Goal: Task Accomplishment & Management: Complete application form

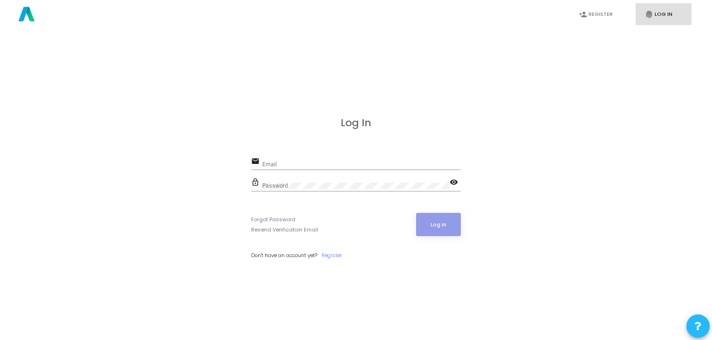
click at [552, 129] on div "Log In email Email lock_outline Password visibility Forgot Password Resend Veri…" at bounding box center [355, 198] width 691 height 340
click at [601, 5] on link "person_add Register" at bounding box center [597, 14] width 56 height 22
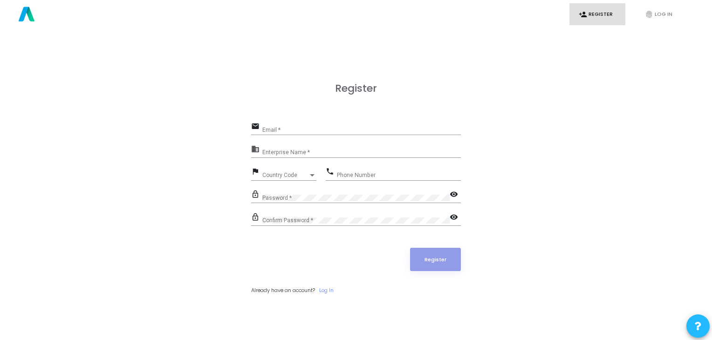
click at [363, 126] on div "Email *" at bounding box center [361, 128] width 198 height 14
type input "[PERSON_NAME] [PERSON_NAME]"
click at [313, 151] on input "Enterprise Name *" at bounding box center [361, 153] width 198 height 7
click at [311, 130] on input "[PERSON_NAME] [PERSON_NAME]" at bounding box center [361, 130] width 198 height 7
click at [294, 147] on div "Enterprise Name *" at bounding box center [361, 150] width 198 height 14
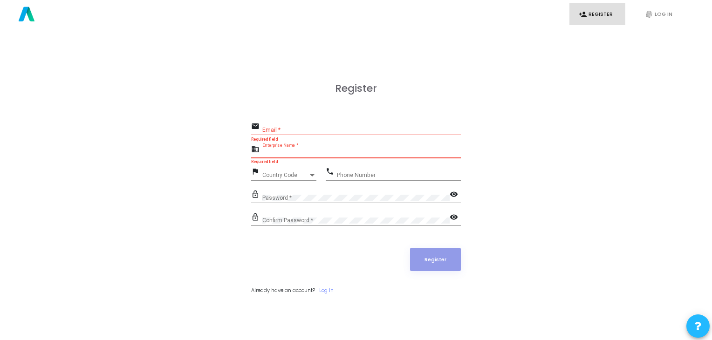
paste input "[PERSON_NAME] [PERSON_NAME]"
type input "[PERSON_NAME] [PERSON_NAME]"
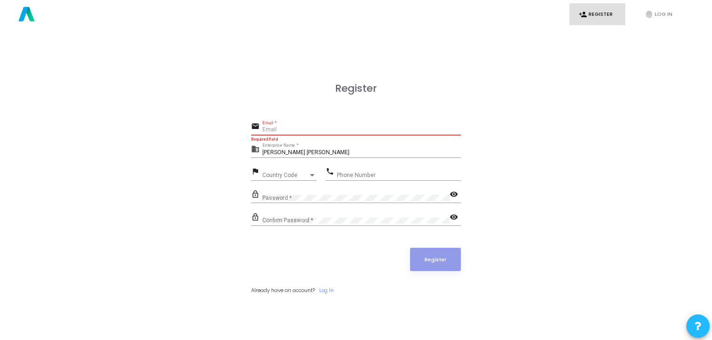
click at [289, 129] on input "Email *" at bounding box center [361, 130] width 198 height 7
type input "[EMAIL_ADDRESS][DOMAIN_NAME]"
click at [287, 179] on div "Country Code Country Code" at bounding box center [289, 173] width 54 height 14
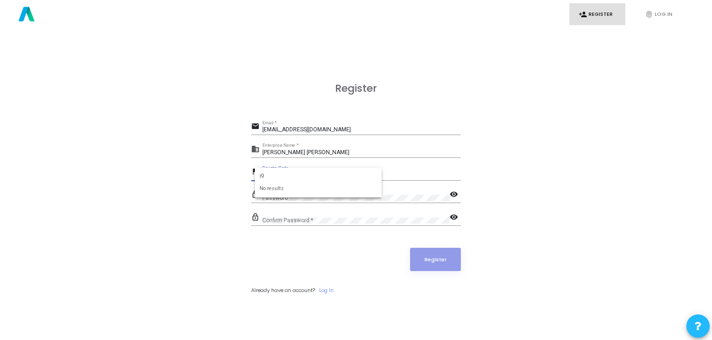
type input "i"
type input "9"
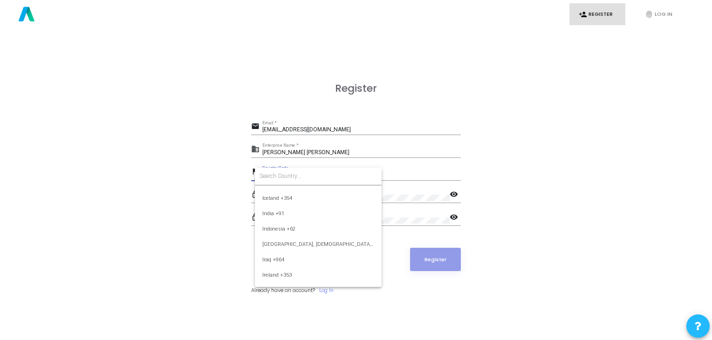
scroll to position [1455, 0]
click at [290, 211] on span "India +91" at bounding box center [318, 213] width 112 height 15
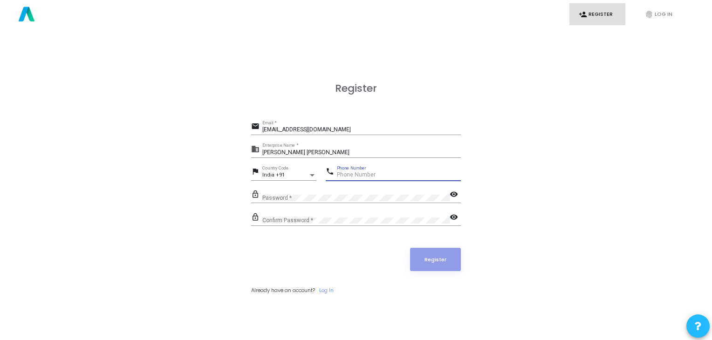
click at [345, 172] on input "Phone Number" at bounding box center [399, 175] width 124 height 7
type input "7993621219"
click at [331, 215] on div "Confirm Password *" at bounding box center [355, 218] width 187 height 14
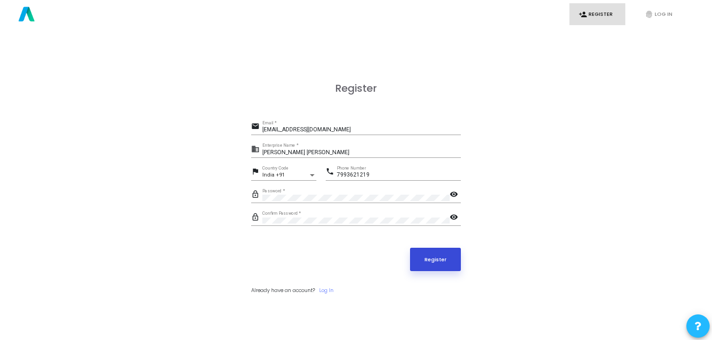
click at [438, 254] on button "Register" at bounding box center [435, 259] width 51 height 23
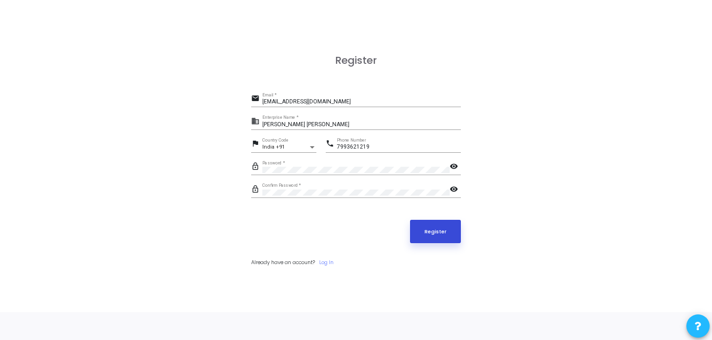
click at [450, 230] on button "Register" at bounding box center [435, 231] width 51 height 23
click at [435, 232] on button "Register" at bounding box center [435, 231] width 51 height 23
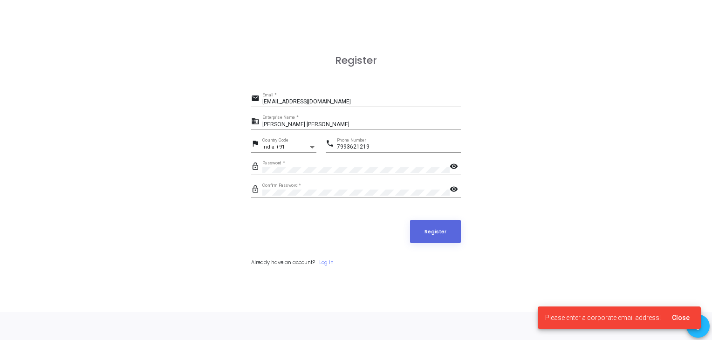
click at [619, 246] on div "Register email [EMAIL_ADDRESS][DOMAIN_NAME] Email * business [PERSON_NAME] [PER…" at bounding box center [355, 170] width 691 height 340
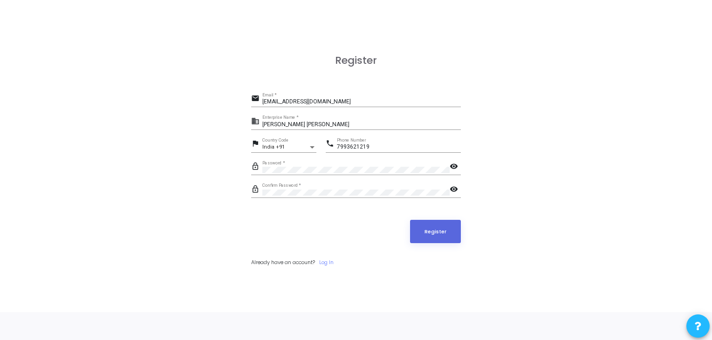
scroll to position [0, 0]
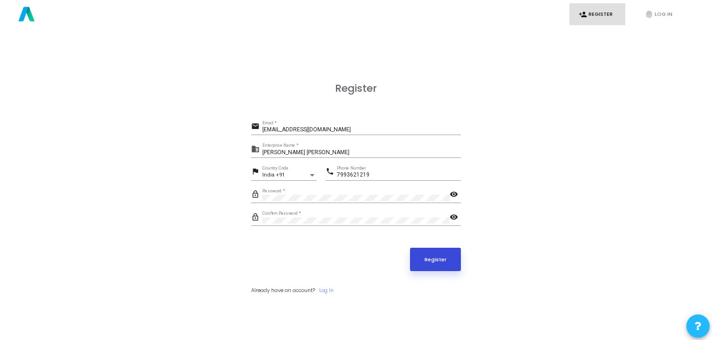
click at [434, 253] on button "Register" at bounding box center [435, 259] width 51 height 23
click at [438, 252] on button "Register" at bounding box center [435, 259] width 51 height 23
